Goal: Task Accomplishment & Management: Use online tool/utility

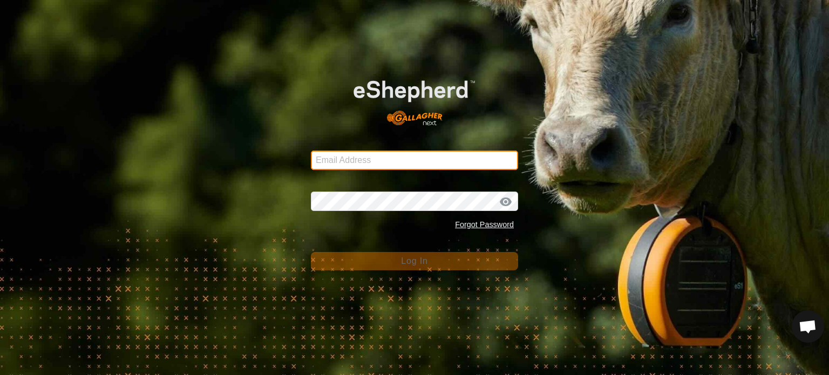
type input "2ckikos@gmail.com"
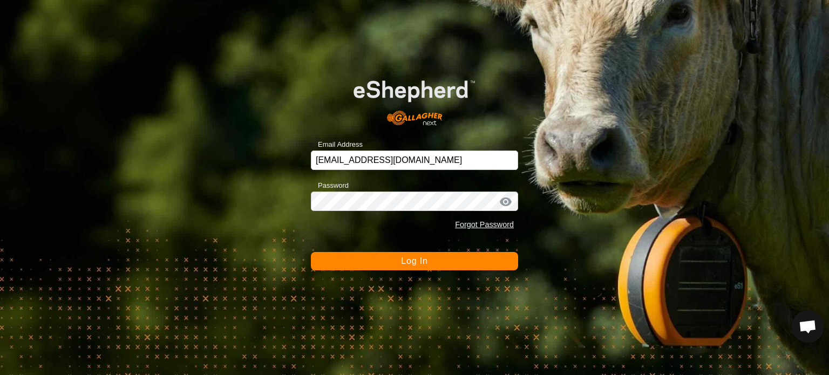
click at [345, 263] on button "Log In" at bounding box center [414, 261] width 207 height 18
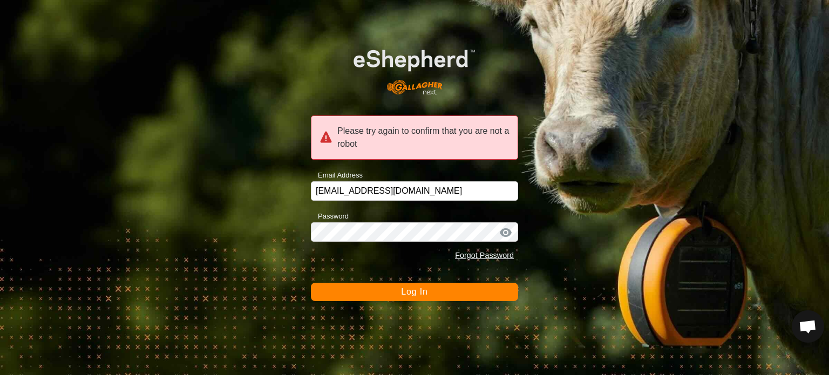
click at [431, 291] on button "Log In" at bounding box center [414, 292] width 207 height 18
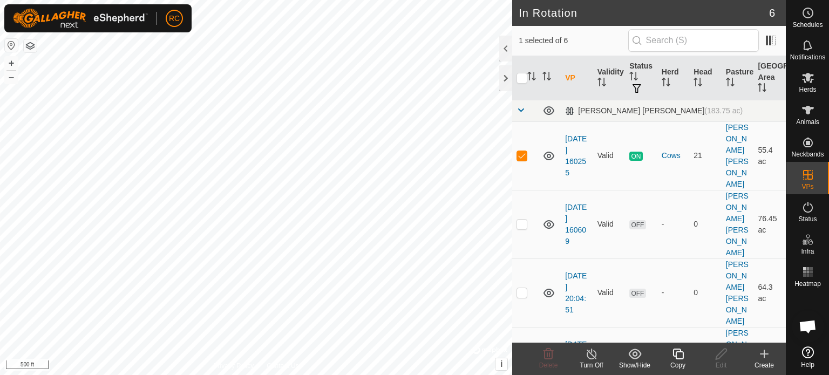
checkbox input "false"
checkbox input "true"
click at [530, 193] on td at bounding box center [525, 224] width 26 height 69
checkbox input "true"
click at [525, 288] on p-checkbox at bounding box center [521, 292] width 11 height 9
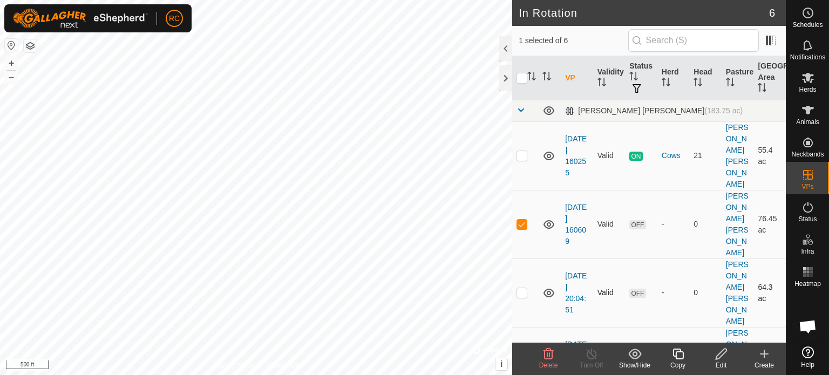
checkbox input "false"
click at [807, 90] on span "Herds" at bounding box center [806, 89] width 17 height 6
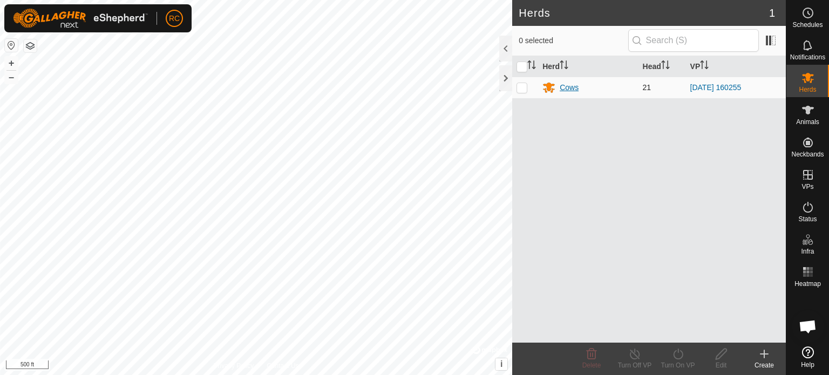
click at [557, 86] on div "Cows" at bounding box center [587, 87] width 91 height 13
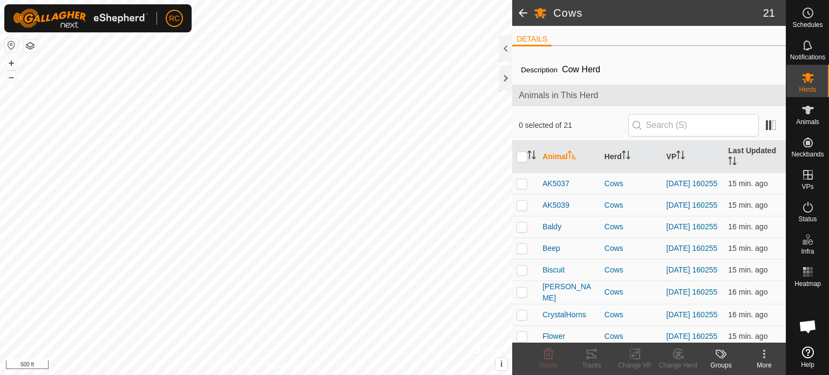
click at [522, 12] on span at bounding box center [523, 13] width 22 height 26
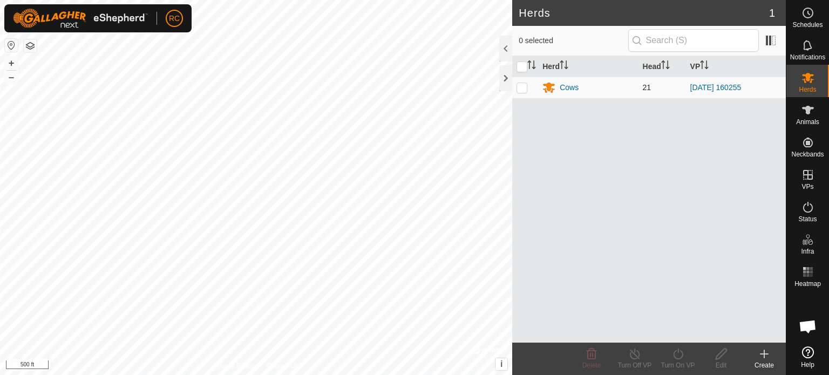
click at [519, 86] on p-checkbox at bounding box center [521, 87] width 11 height 9
checkbox input "true"
click at [678, 362] on div "Turn On VP" at bounding box center [677, 365] width 43 height 10
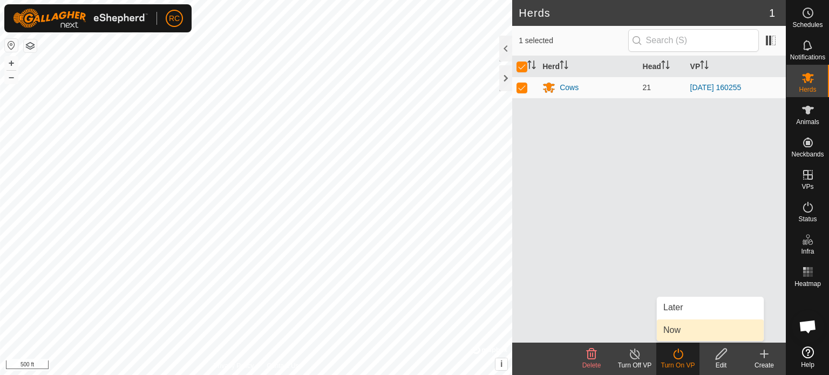
click at [679, 334] on link "Now" at bounding box center [709, 330] width 107 height 22
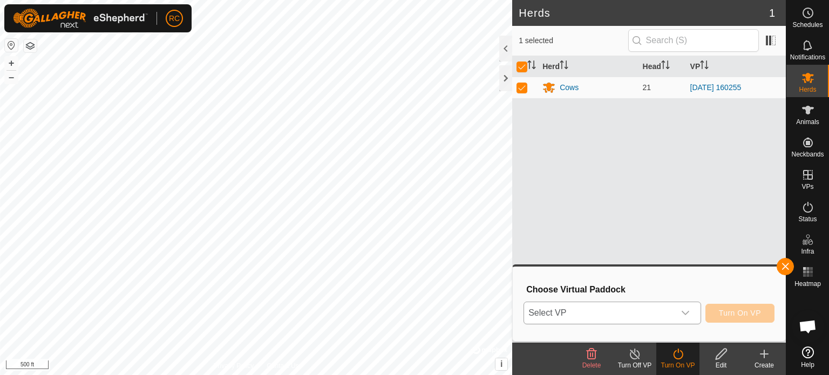
click at [688, 316] on icon "dropdown trigger" at bounding box center [685, 313] width 9 height 9
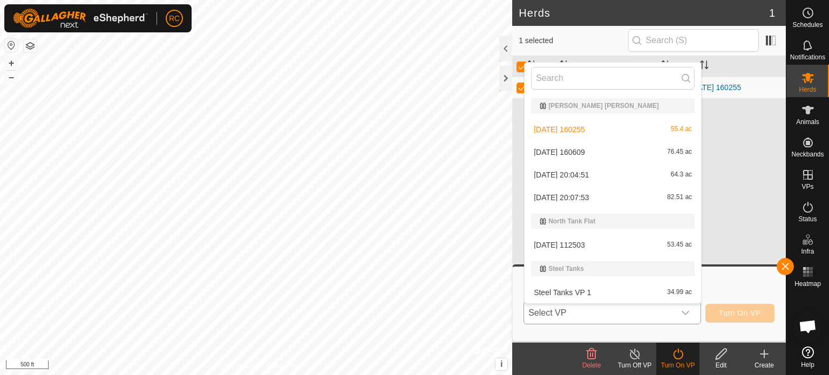
click at [666, 157] on li "[DATE] 160609 76.45 ac" at bounding box center [612, 152] width 176 height 22
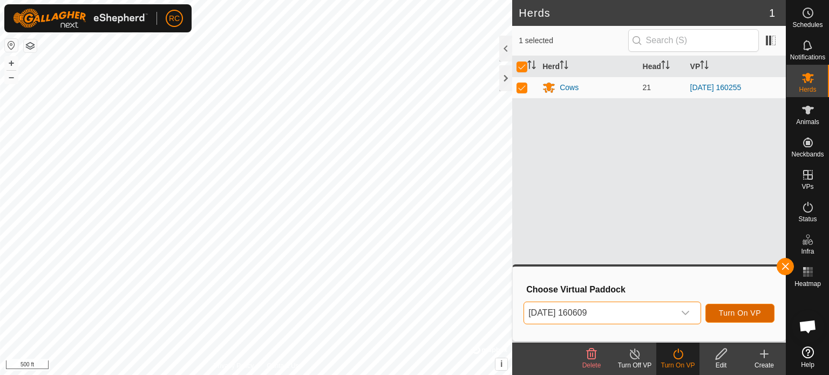
click at [737, 313] on span "Turn On VP" at bounding box center [739, 313] width 42 height 9
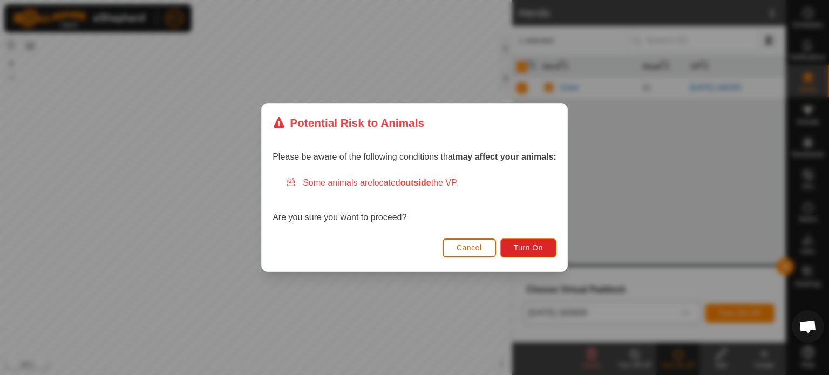
click at [486, 252] on button "Cancel" at bounding box center [468, 247] width 53 height 19
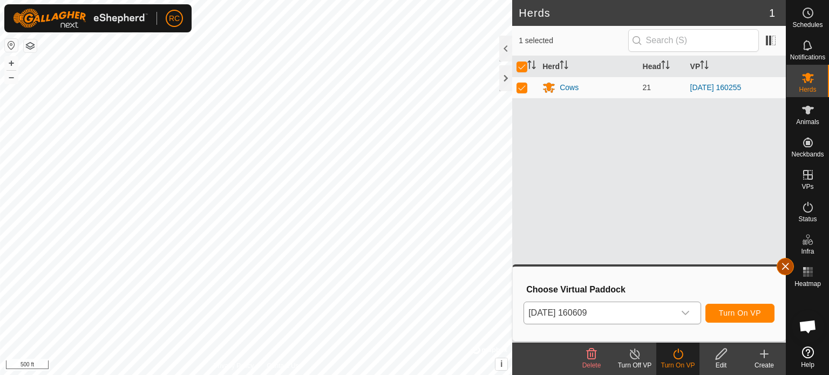
click at [784, 269] on button "button" at bounding box center [784, 266] width 17 height 17
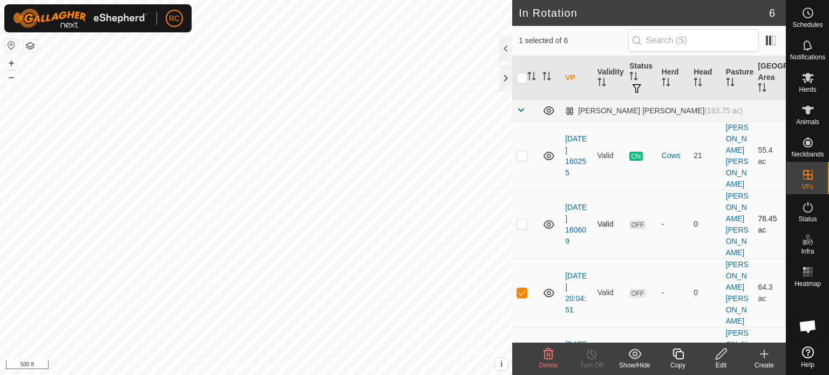
click at [523, 220] on p-checkbox at bounding box center [521, 224] width 11 height 9
checkbox input "true"
click at [521, 288] on p-checkbox at bounding box center [521, 292] width 11 height 9
checkbox input "false"
click at [725, 358] on icon at bounding box center [720, 353] width 13 height 13
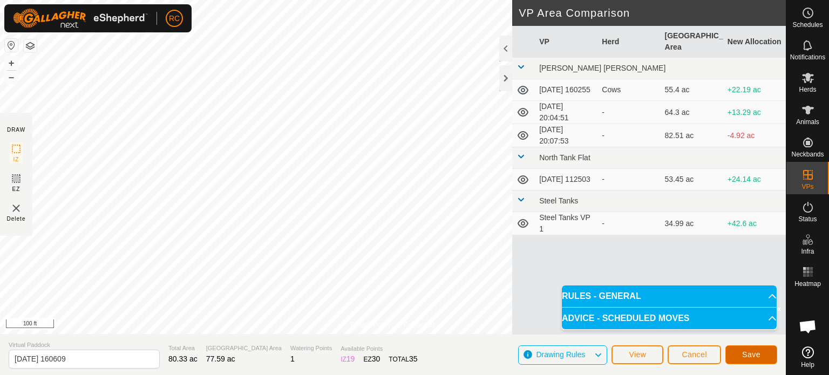
click at [754, 354] on span "Save" at bounding box center [751, 354] width 18 height 9
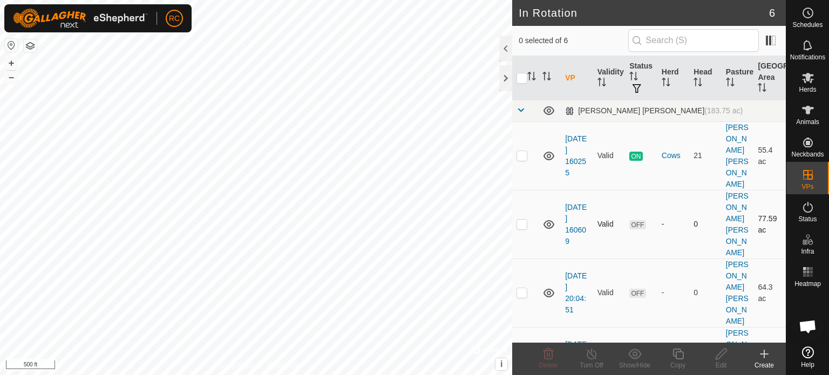
click at [525, 220] on p-checkbox at bounding box center [521, 224] width 11 height 9
checkbox input "true"
click at [502, 74] on div at bounding box center [505, 78] width 13 height 26
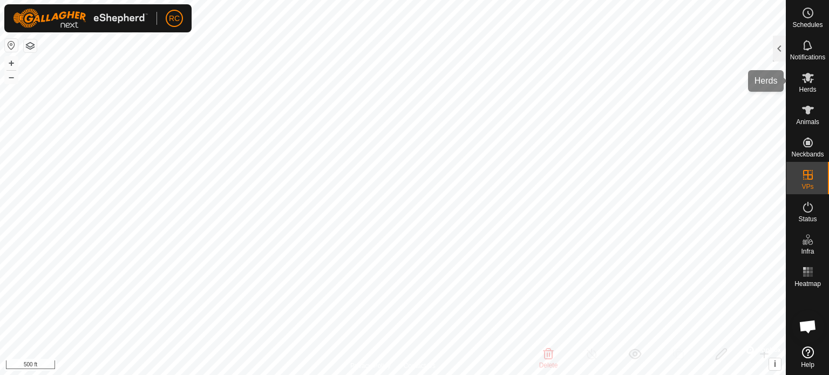
click at [820, 84] on div "Herds" at bounding box center [807, 81] width 43 height 32
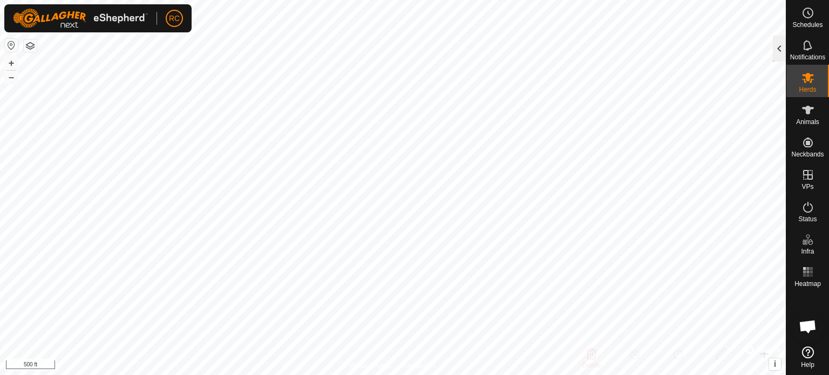
click at [777, 51] on div at bounding box center [778, 49] width 13 height 26
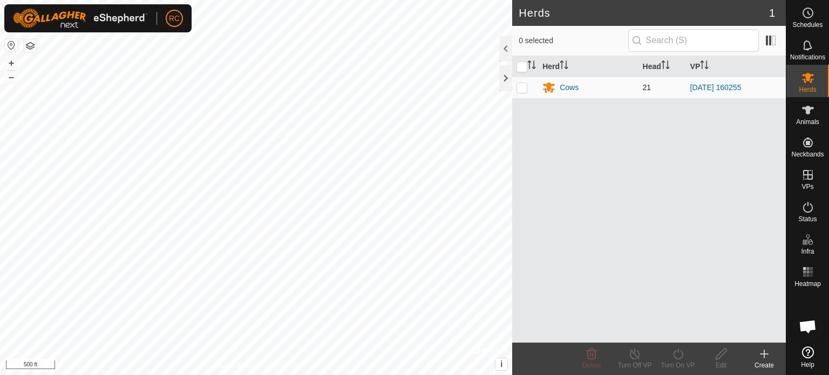
click at [522, 89] on p-checkbox at bounding box center [521, 87] width 11 height 9
checkbox input "true"
click at [675, 360] on icon at bounding box center [677, 353] width 13 height 13
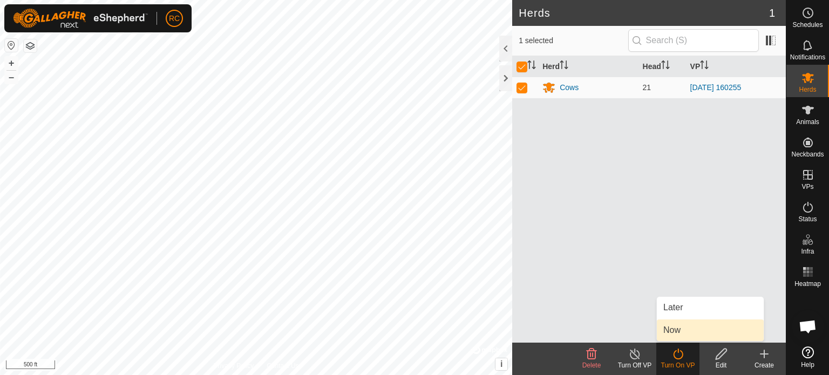
click at [682, 336] on link "Now" at bounding box center [709, 330] width 107 height 22
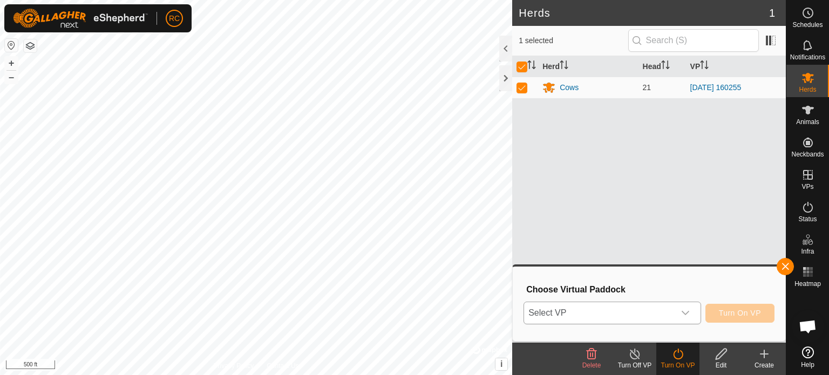
click at [684, 315] on icon "dropdown trigger" at bounding box center [685, 313] width 9 height 9
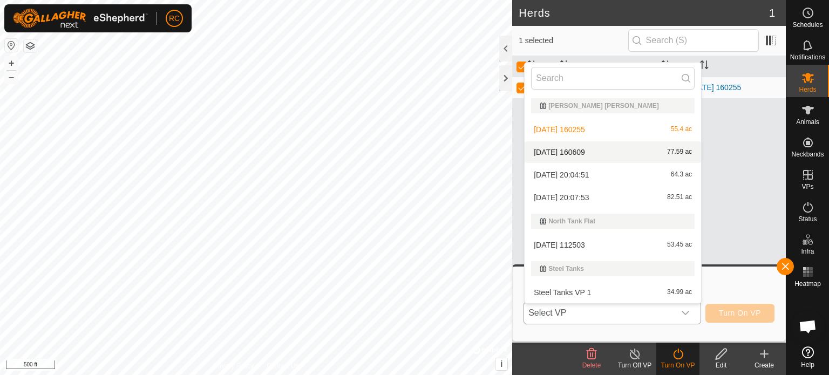
click at [636, 153] on li "[DATE] 160609 77.59 ac" at bounding box center [612, 152] width 176 height 22
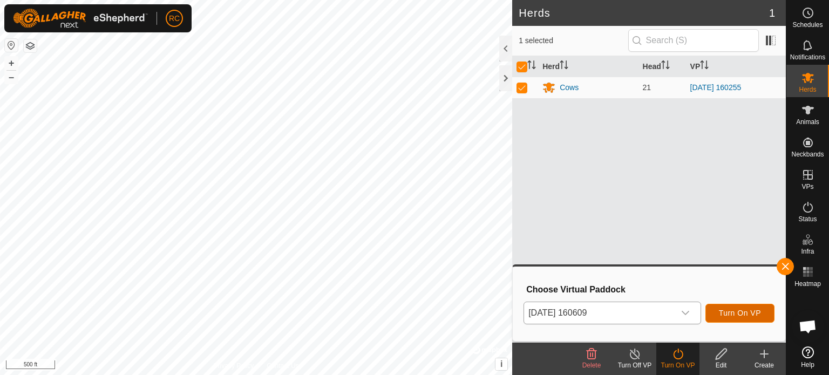
click at [743, 312] on span "Turn On VP" at bounding box center [739, 313] width 42 height 9
